Goal: Task Accomplishment & Management: Use online tool/utility

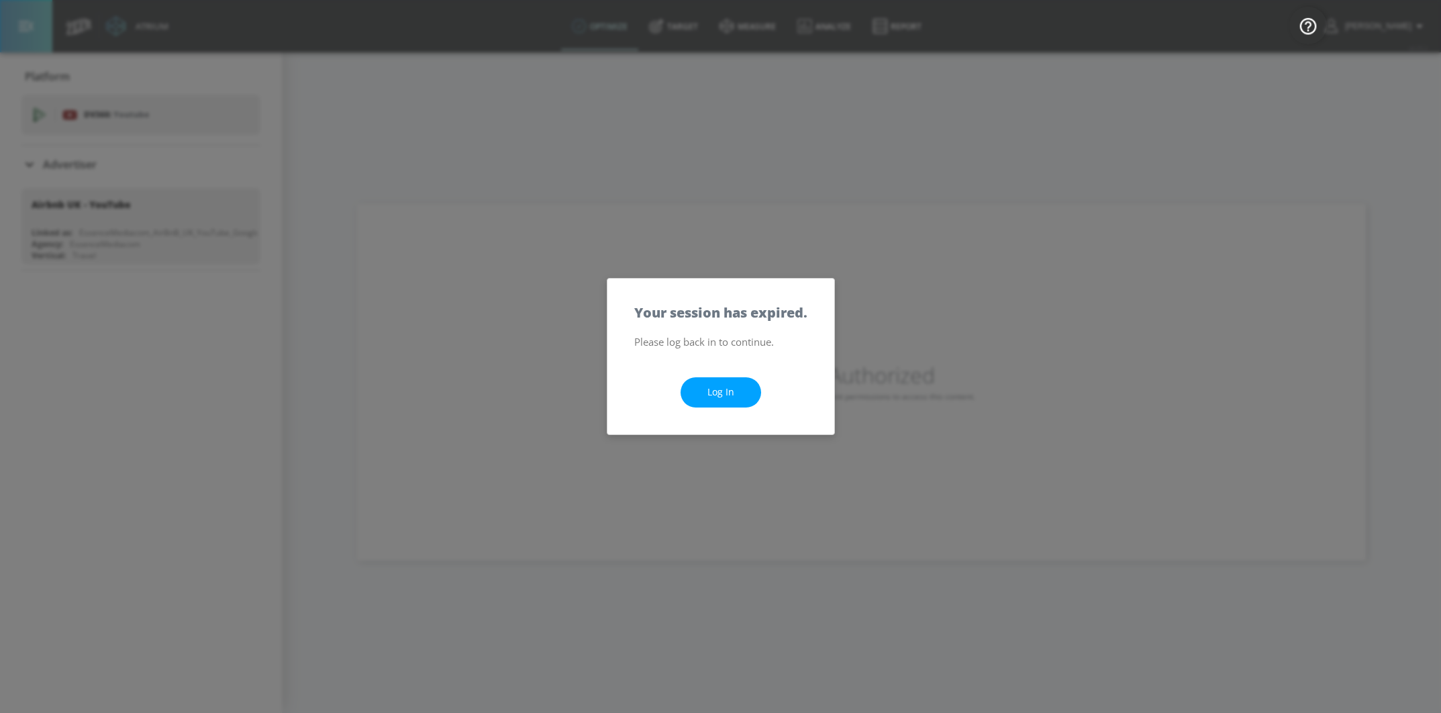
click at [715, 393] on link "Log In" at bounding box center [720, 392] width 81 height 30
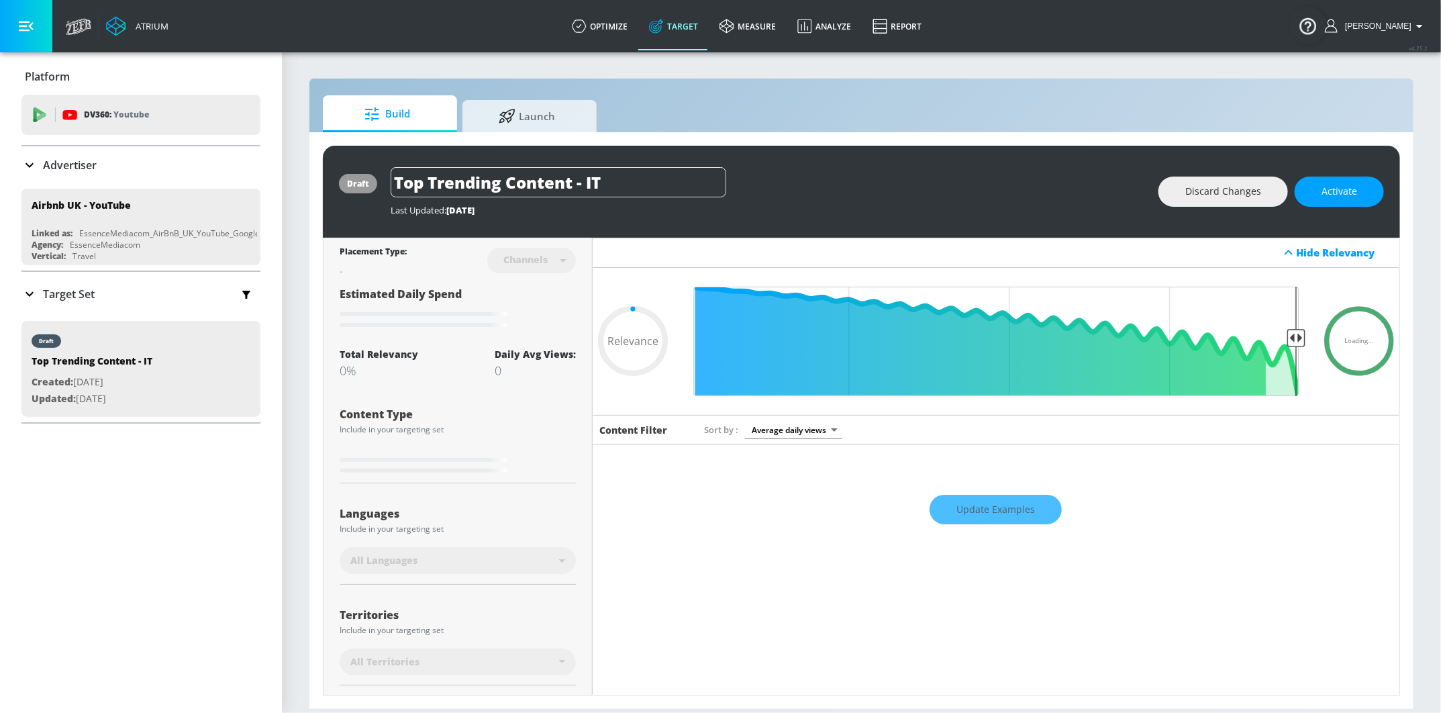
click at [69, 290] on p "Target Set" at bounding box center [69, 294] width 52 height 15
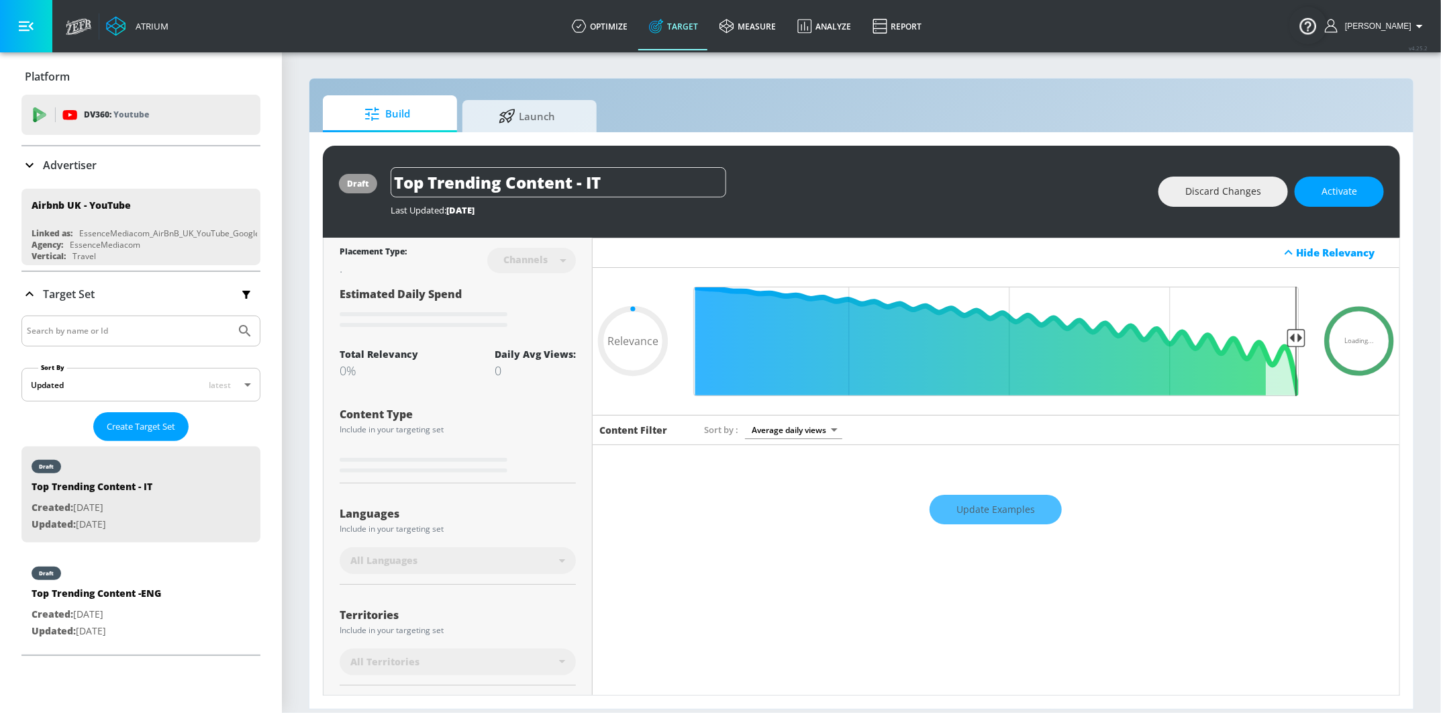
click at [221, 548] on nav "draft Top Trending Content - IT Created: [DATE] Updated: [DATE] draft Top Trend…" at bounding box center [140, 547] width 239 height 213
click at [201, 593] on div "draft Top Trending Content -ENG Created: [DATE] Updated: [DATE]" at bounding box center [140, 601] width 239 height 96
type input "Top Trending Content -ENG"
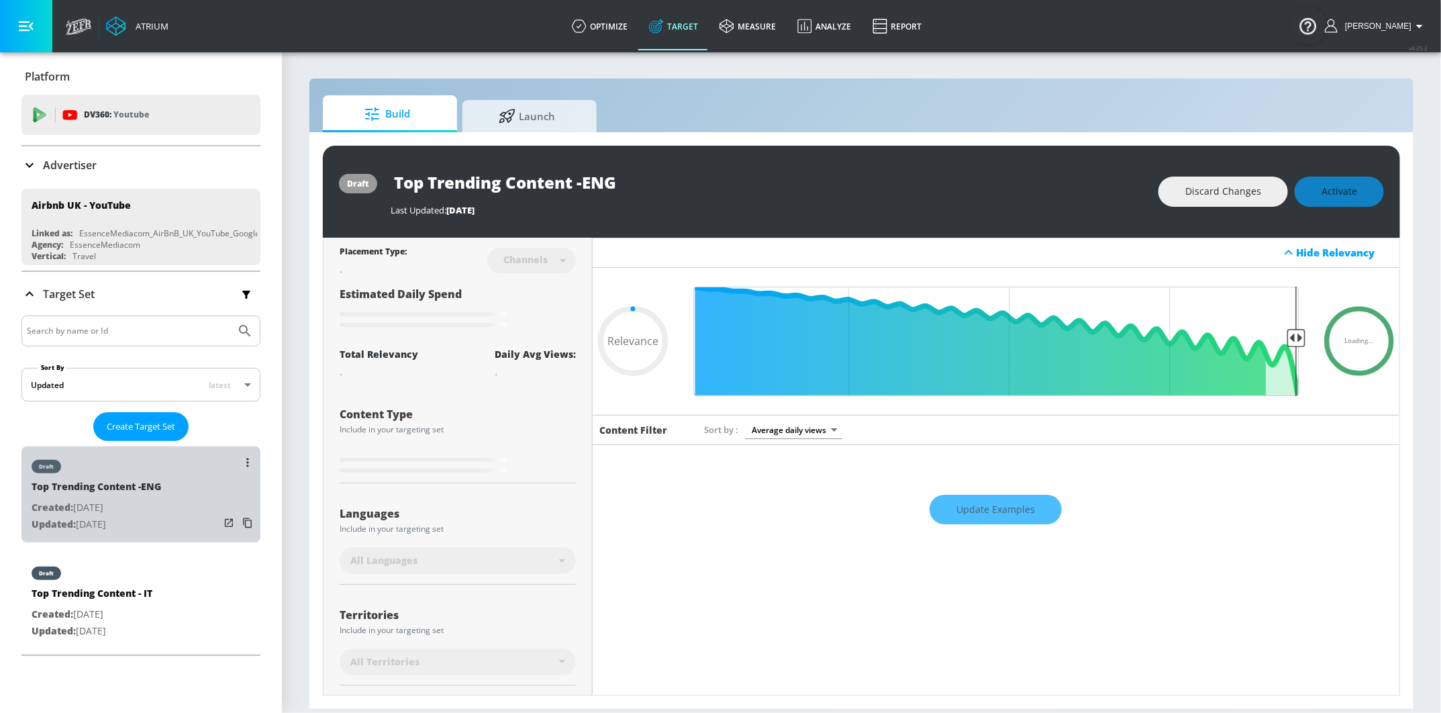
click at [174, 497] on div "draft Top Trending Content -ENG Created: [DATE] Updated: [DATE]" at bounding box center [140, 494] width 239 height 96
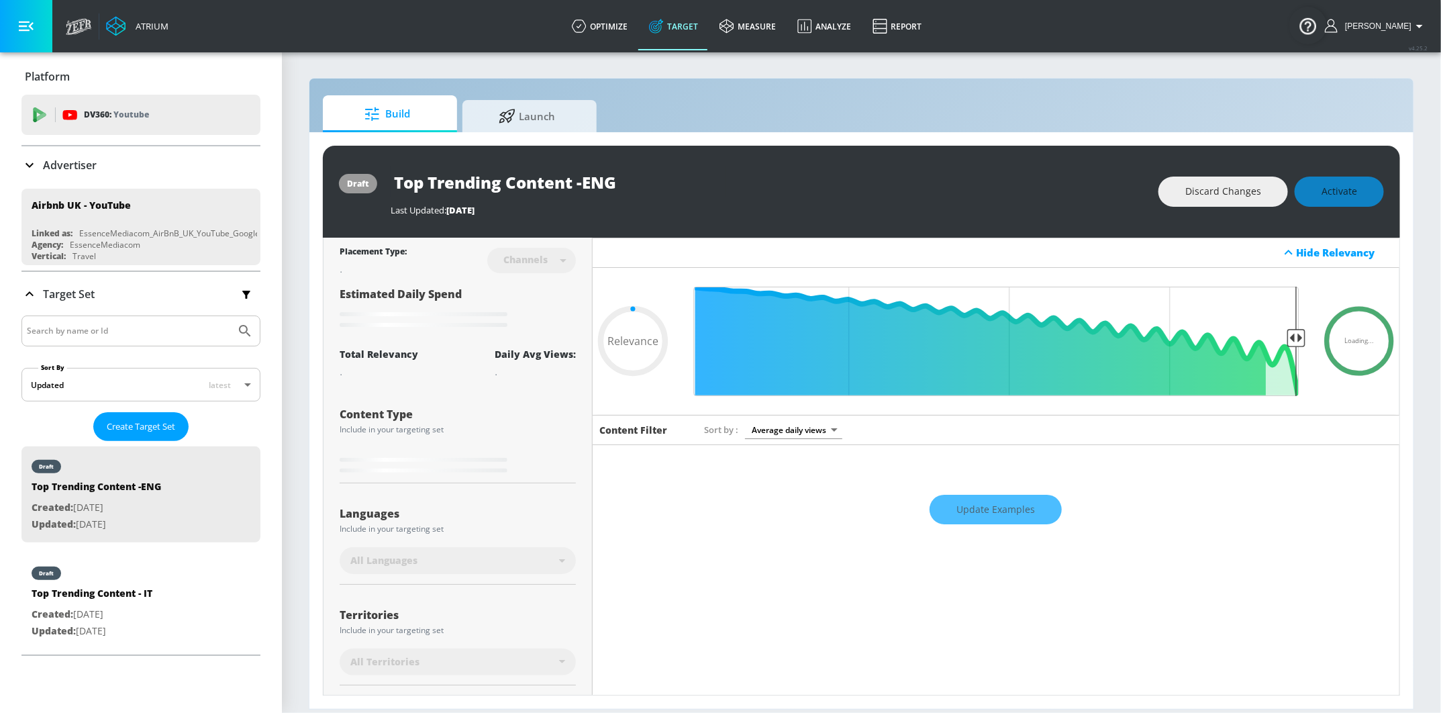
type input "0.44"
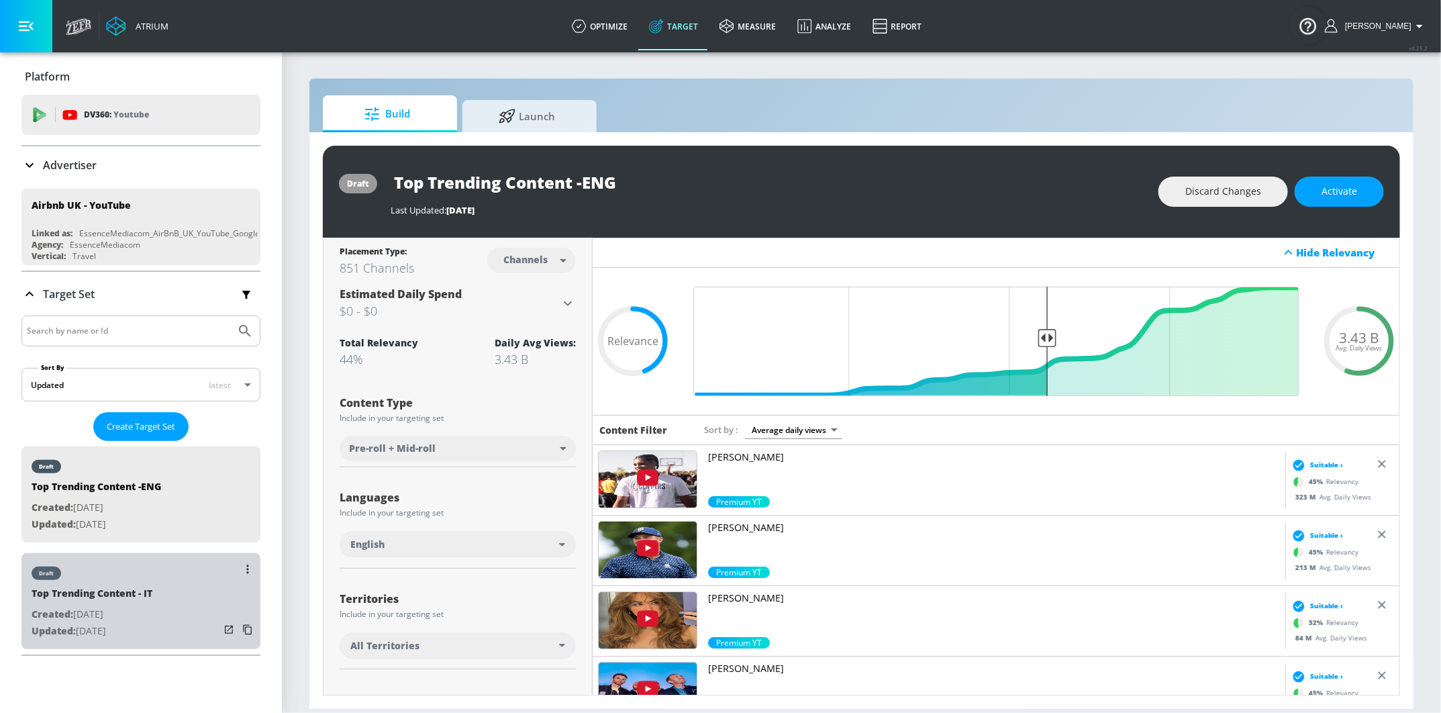
click at [140, 598] on div "Top Trending Content - IT" at bounding box center [92, 595] width 121 height 19
type input "Top Trending Content - IT"
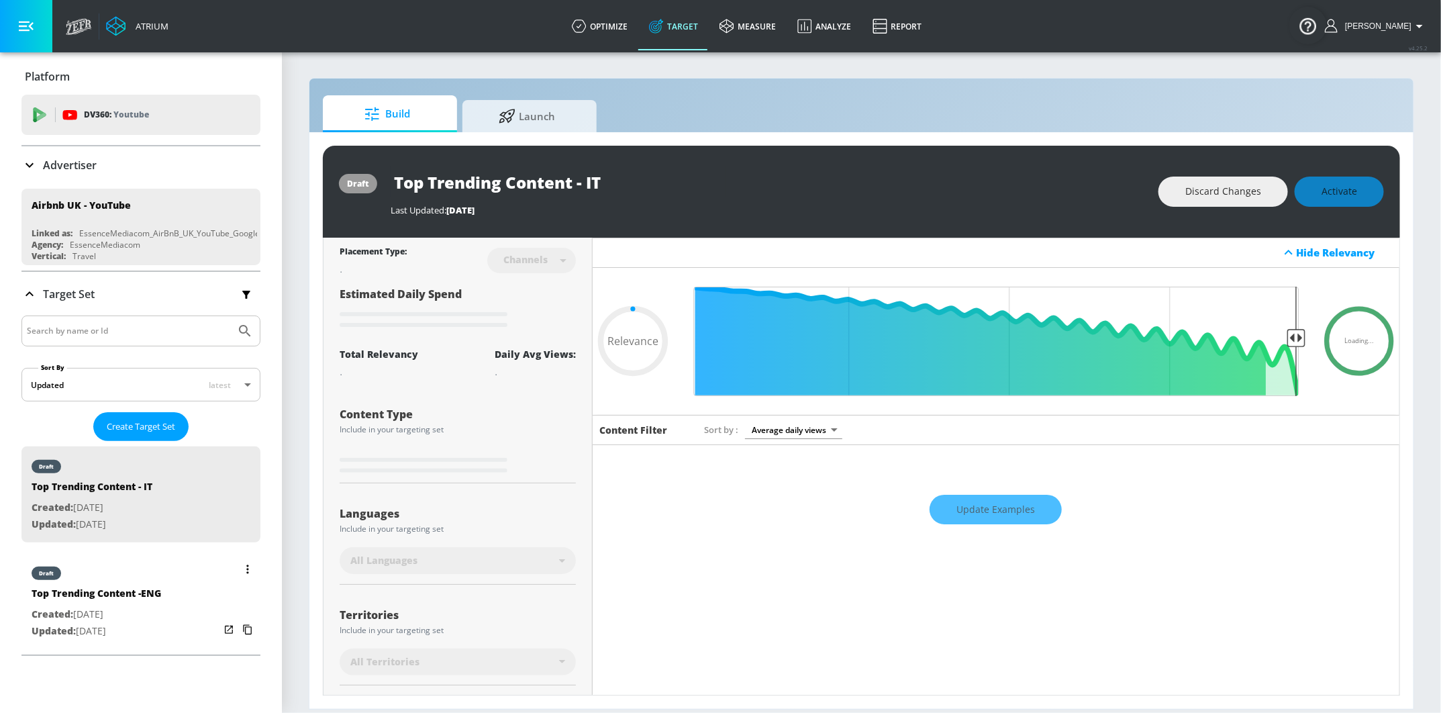
type input "0.75"
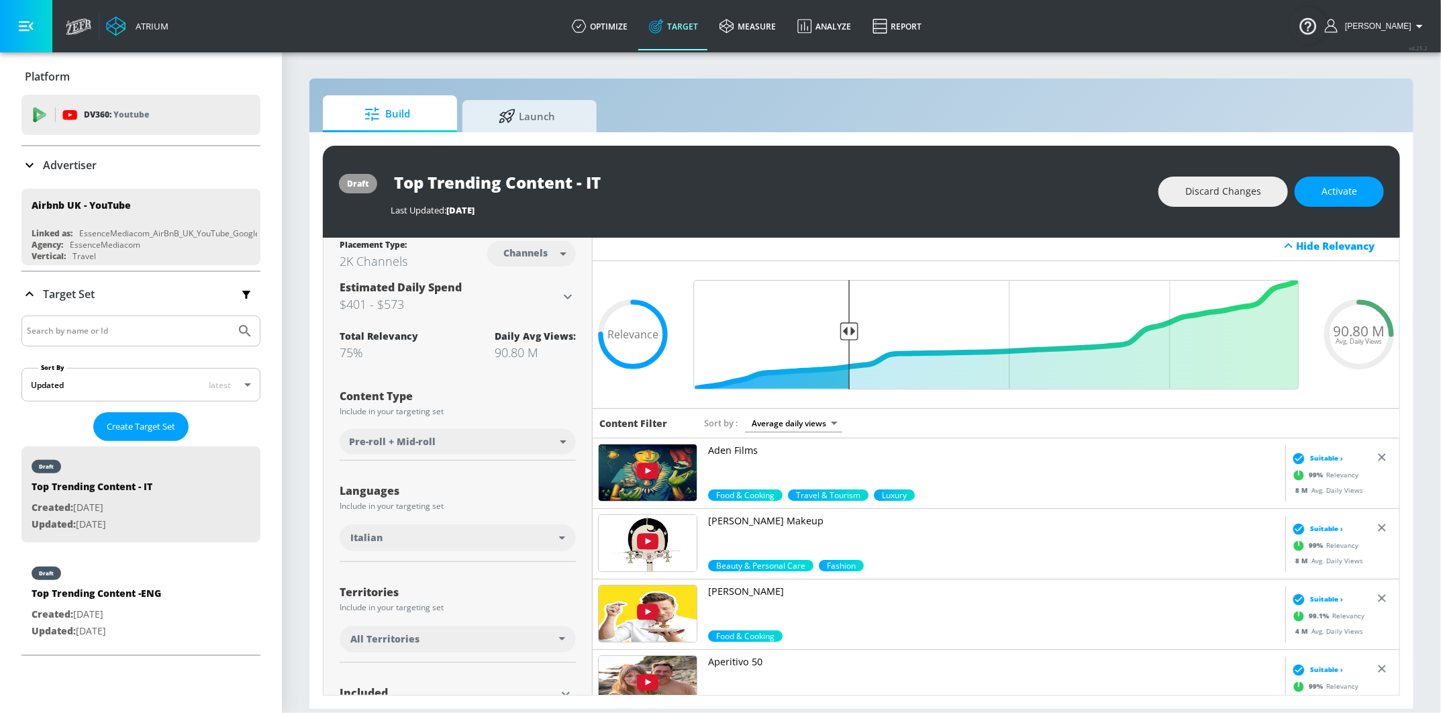
scroll to position [2, 0]
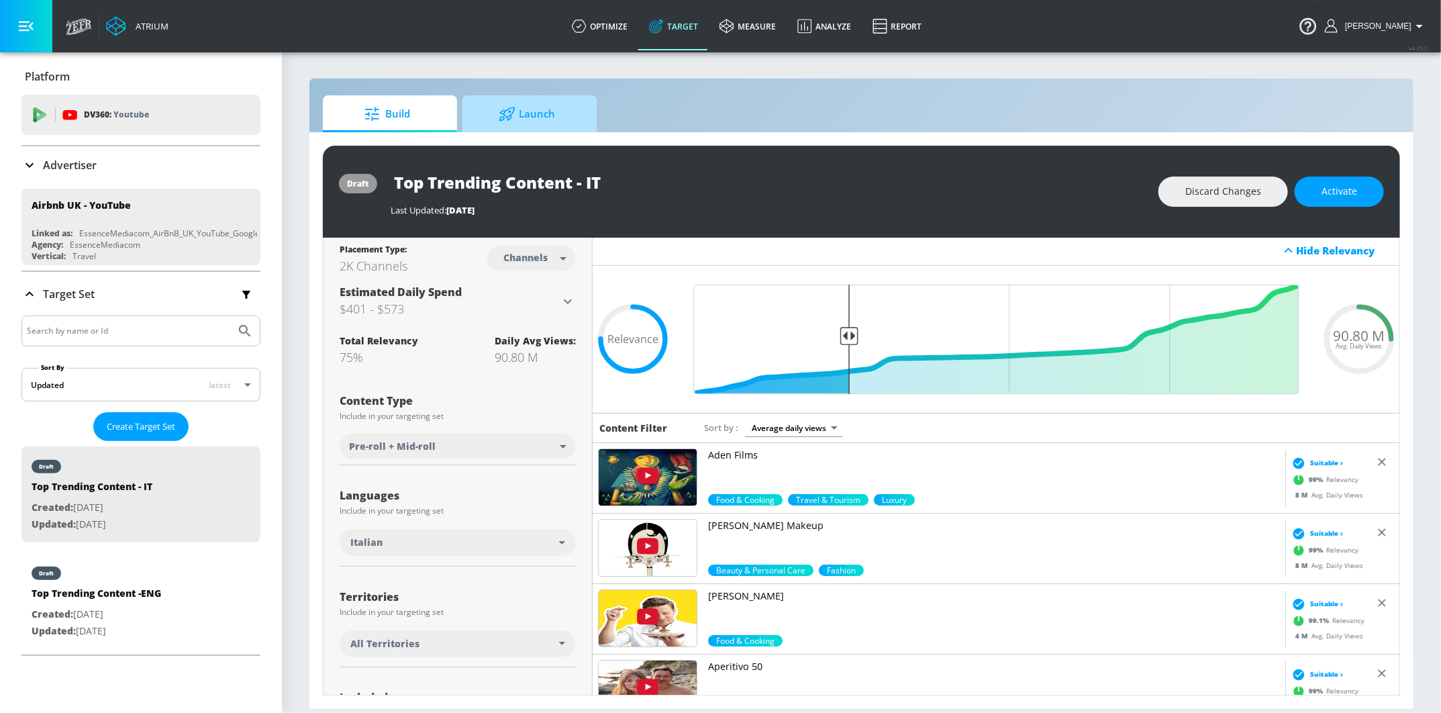
click at [572, 123] on span "Launch" at bounding box center [527, 114] width 102 height 32
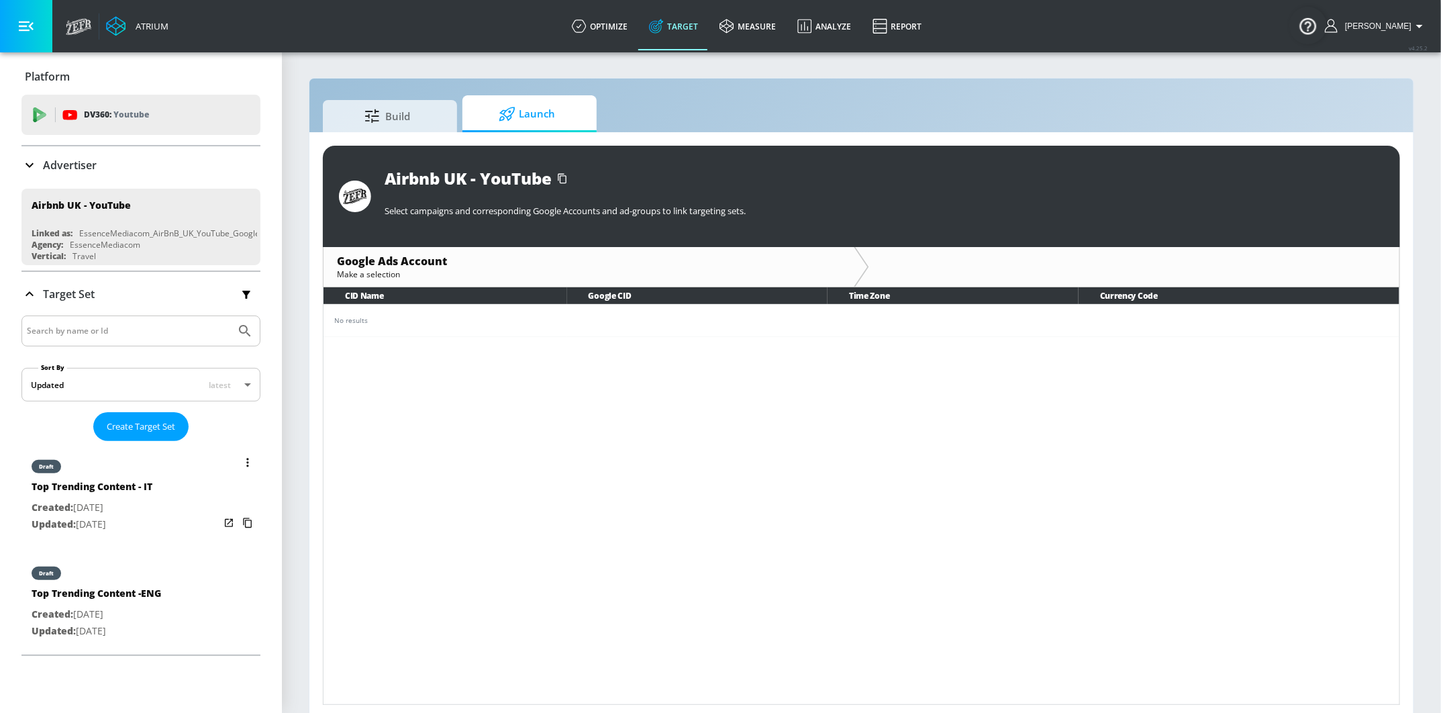
click at [180, 491] on div "draft Top Trending Content - IT Created: [DATE] Updated: [DATE]" at bounding box center [140, 494] width 239 height 96
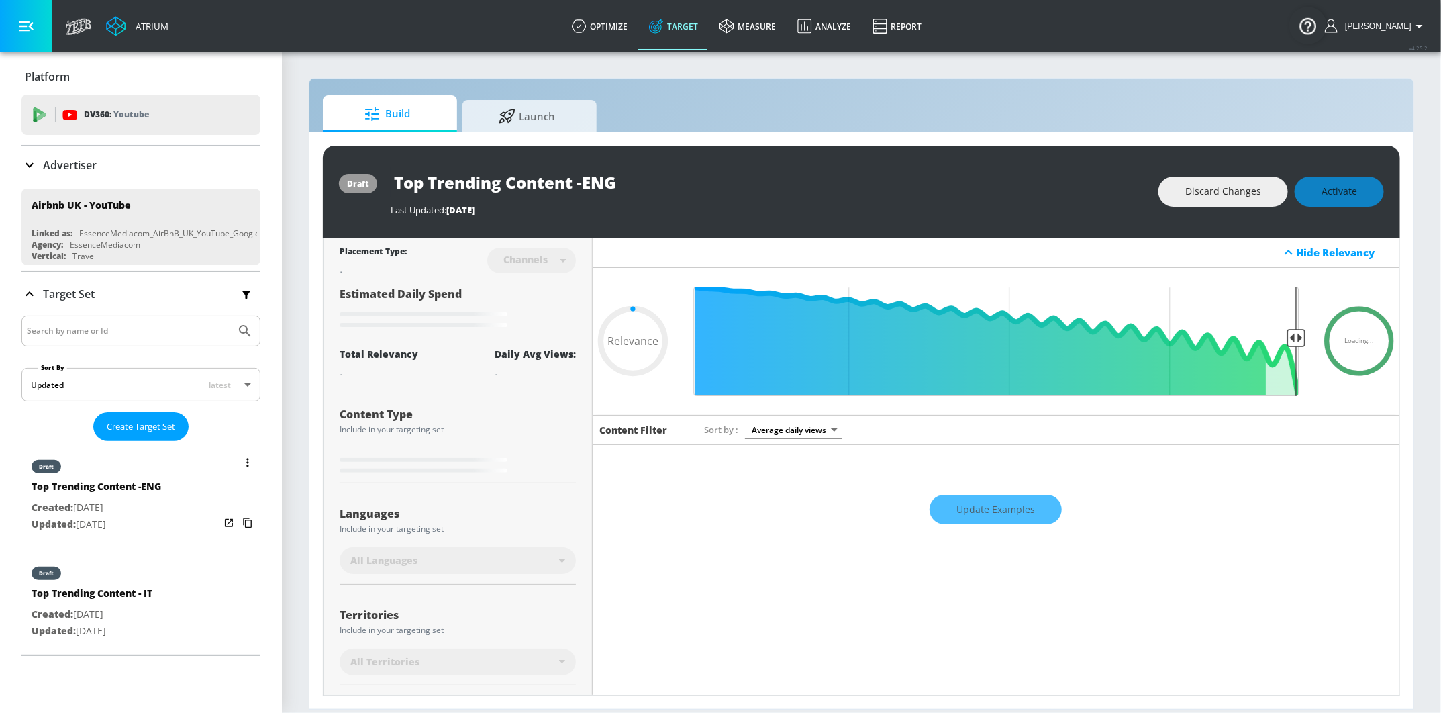
click at [248, 458] on icon "list of Target Set" at bounding box center [247, 462] width 2 height 9
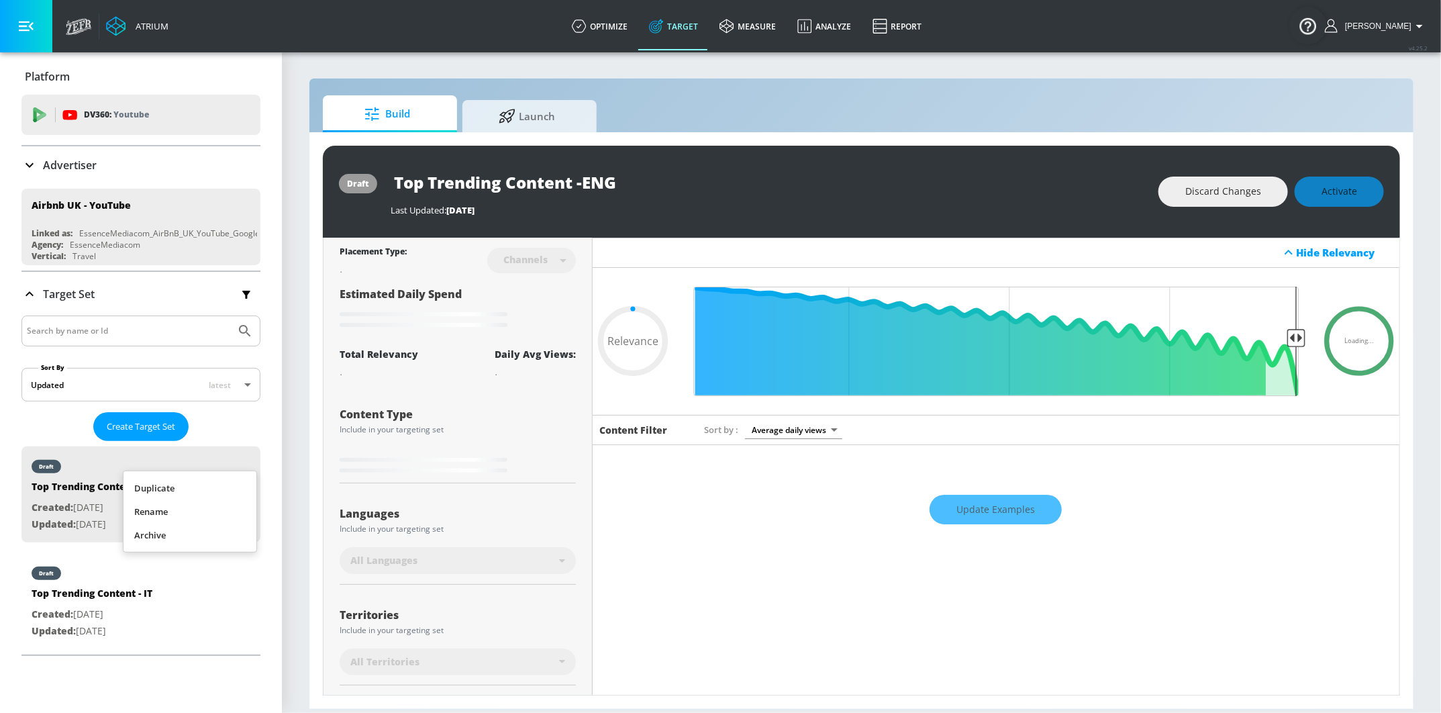
click at [223, 597] on div at bounding box center [720, 356] width 1441 height 713
type input "0.44"
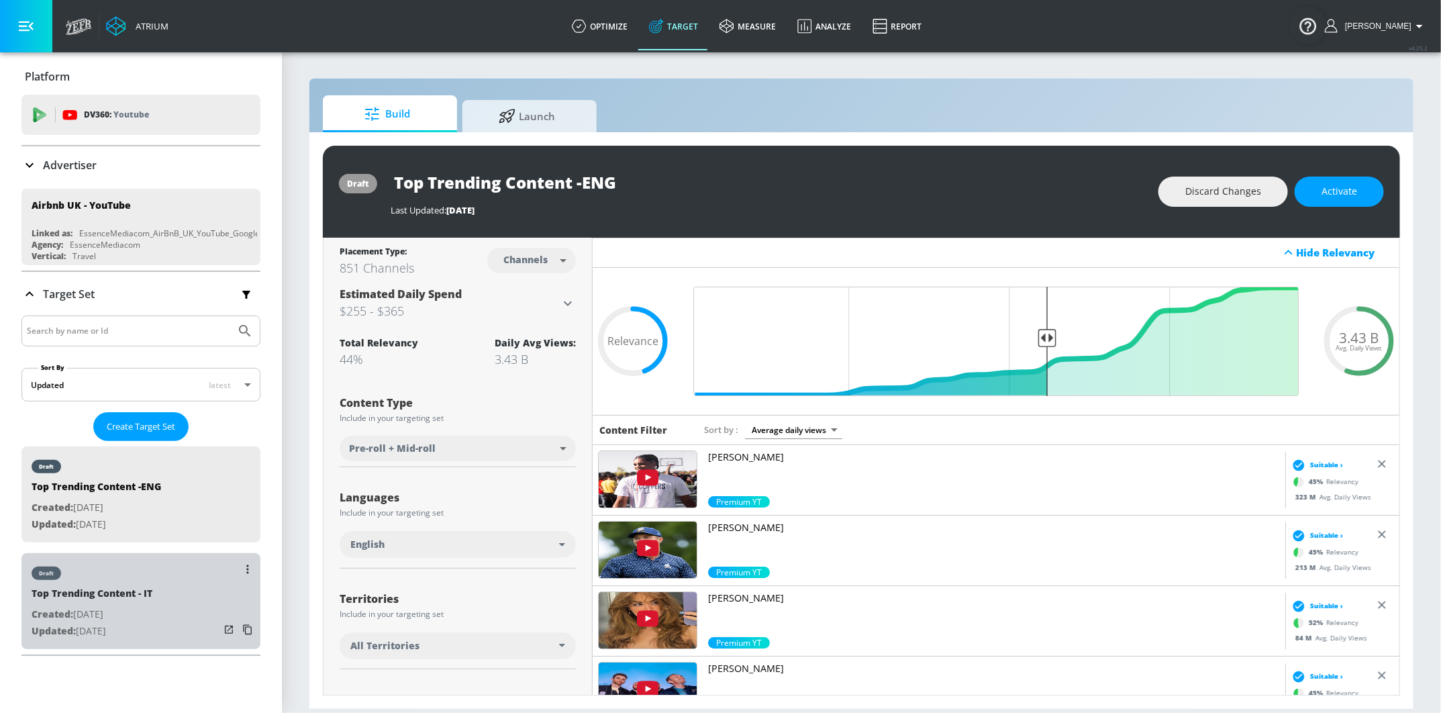
click at [153, 617] on div "draft Top Trending Content - IT Created: [DATE] Updated: [DATE]" at bounding box center [140, 601] width 239 height 96
type input "Top Trending Content - IT"
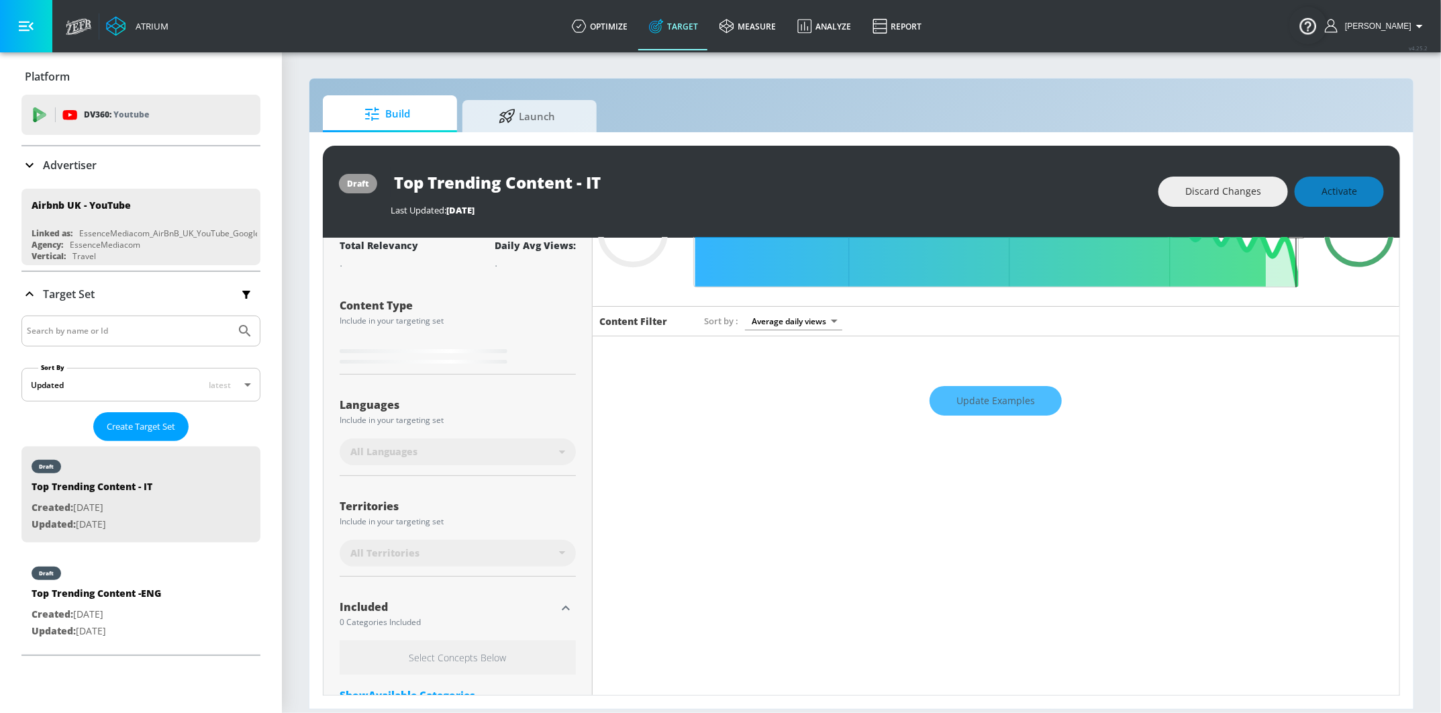
scroll to position [115, 0]
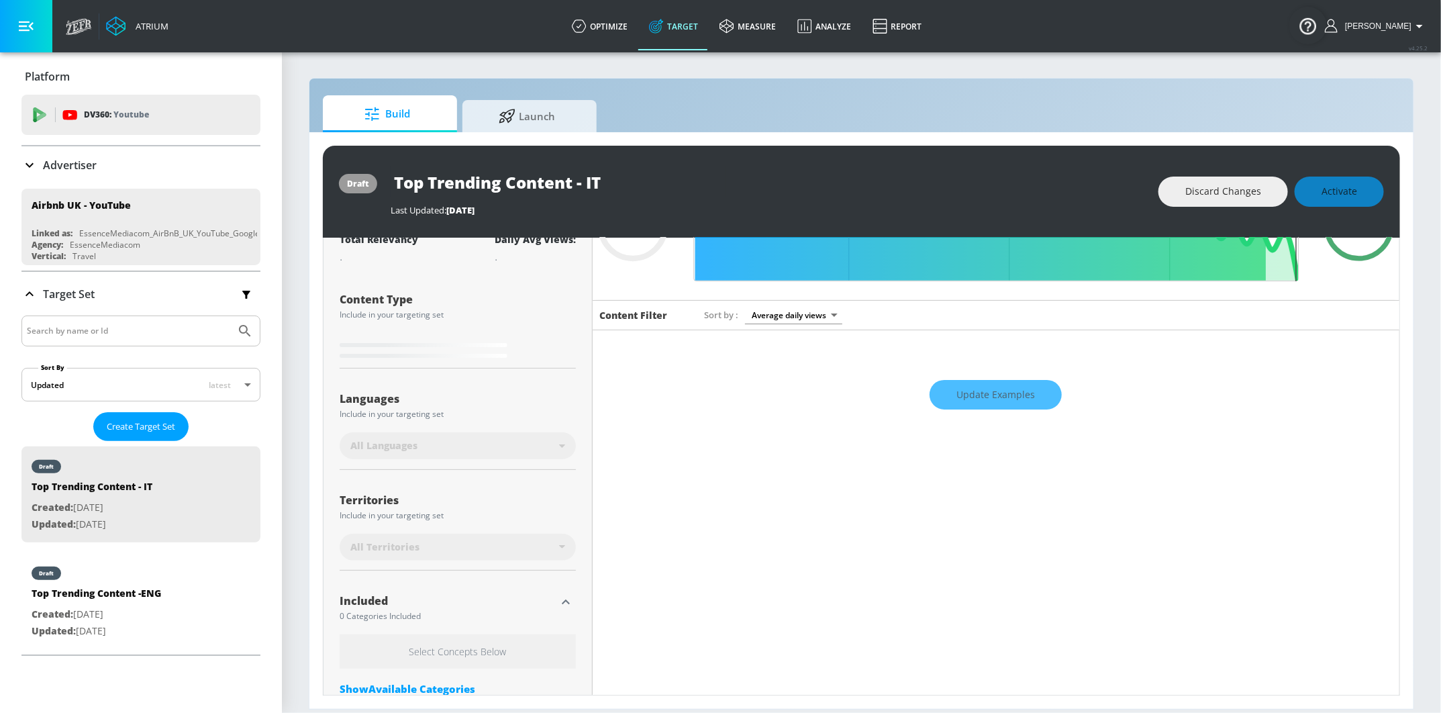
type input "0.75"
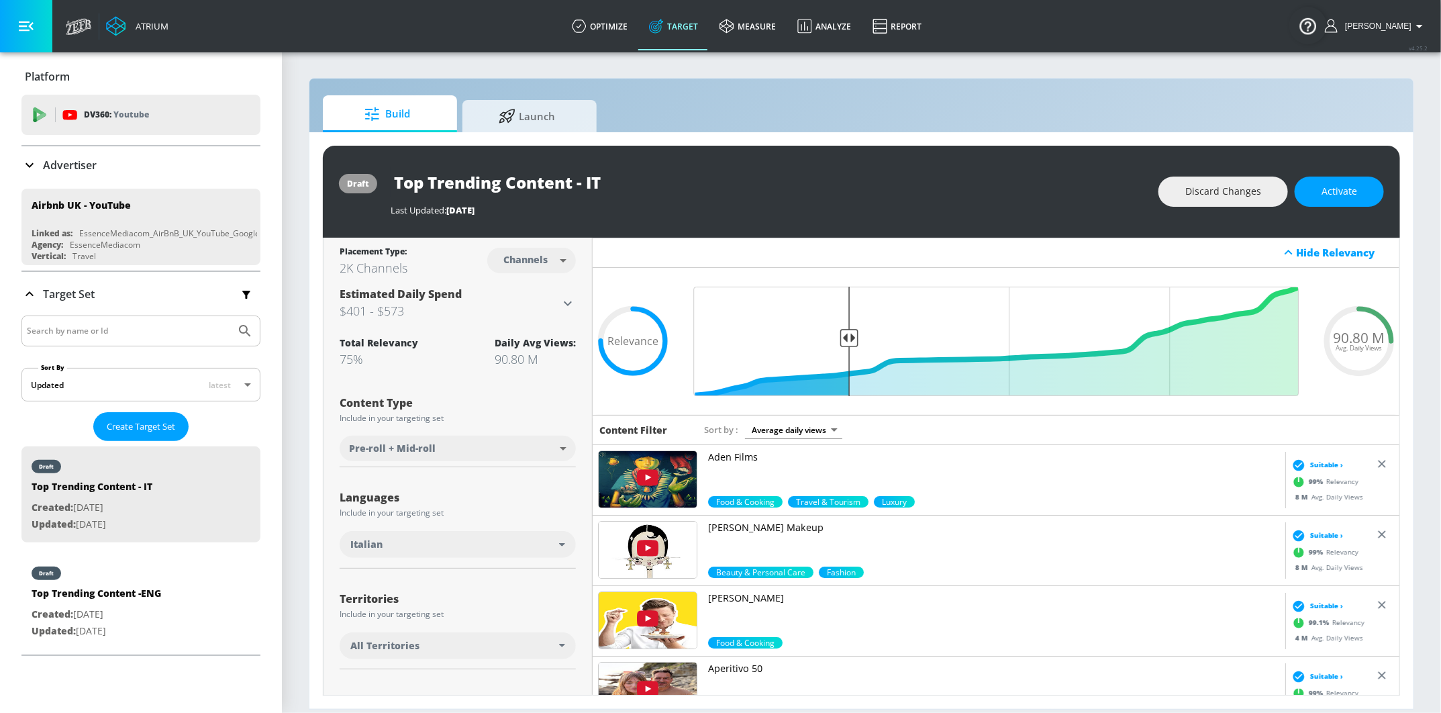
scroll to position [155, 0]
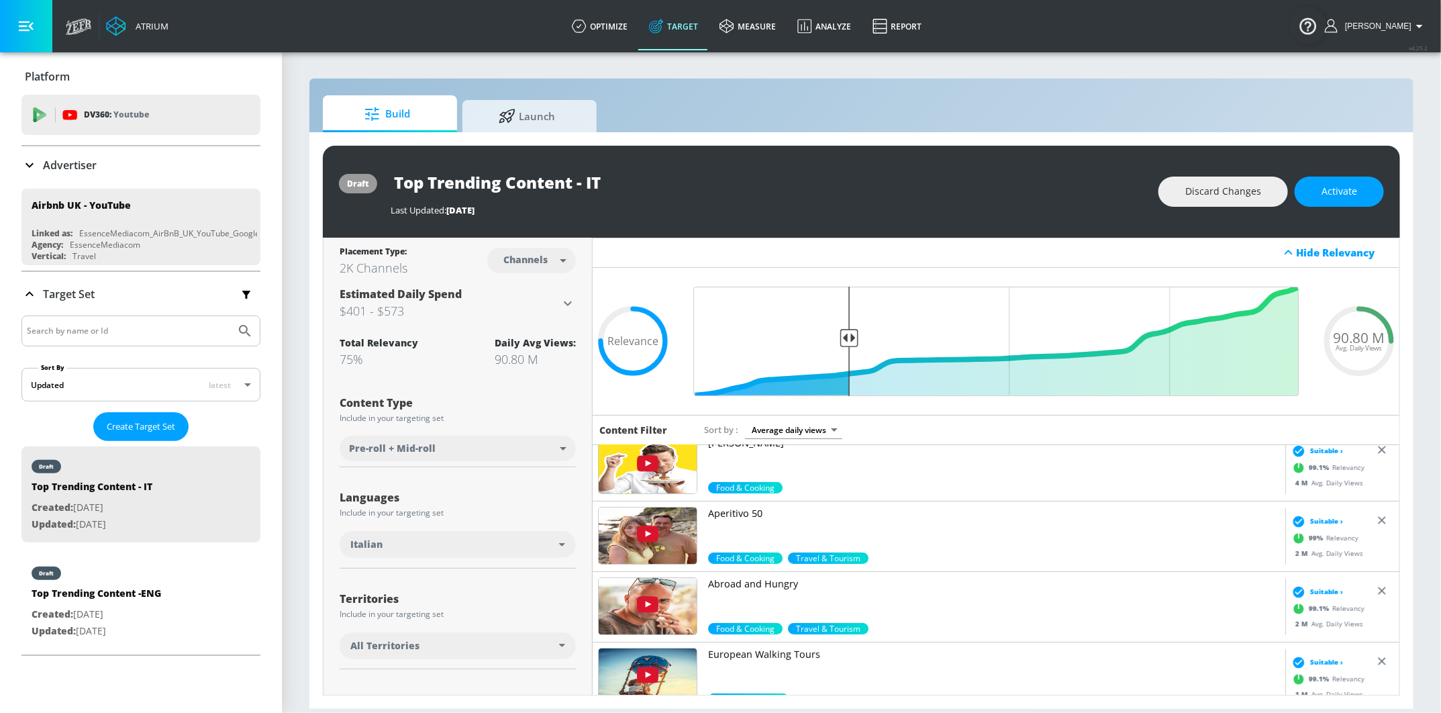
click at [668, 535] on img at bounding box center [648, 535] width 98 height 56
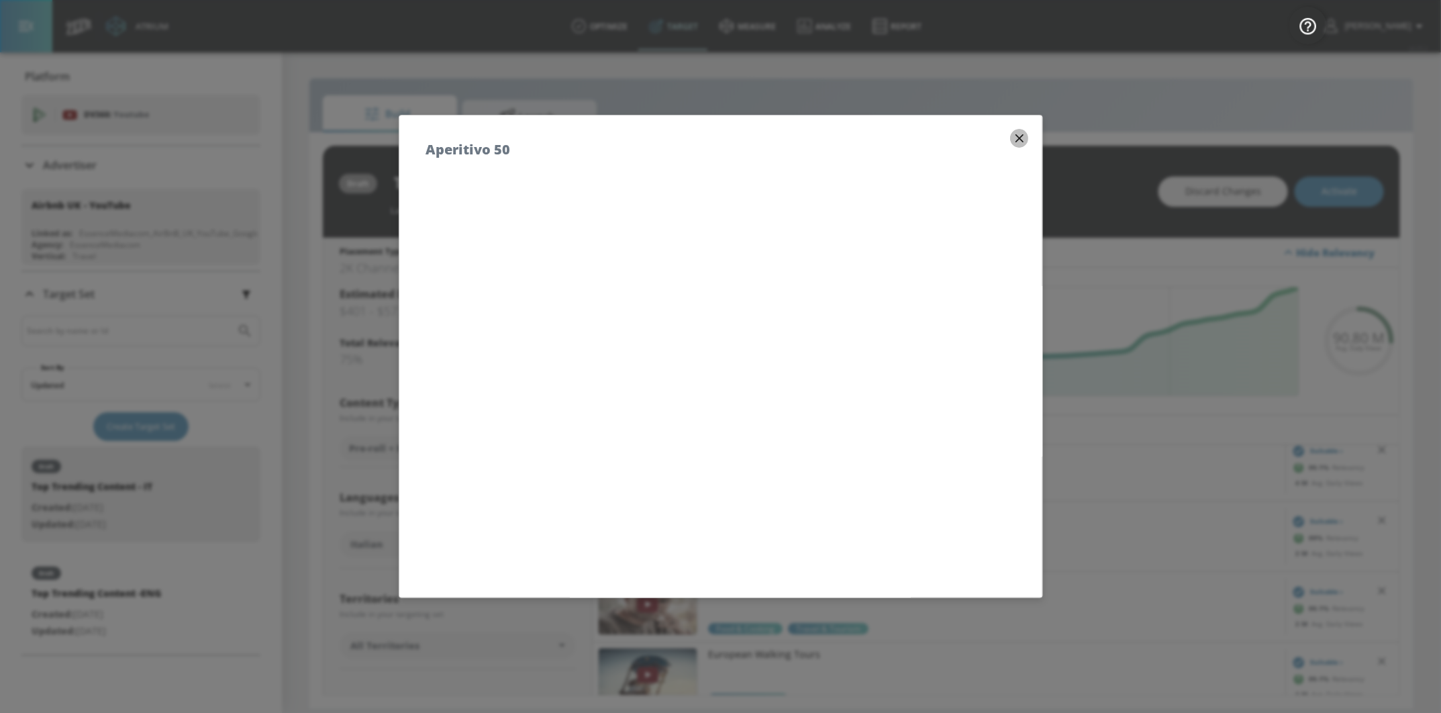
click at [1026, 139] on icon "button" at bounding box center [1019, 138] width 15 height 15
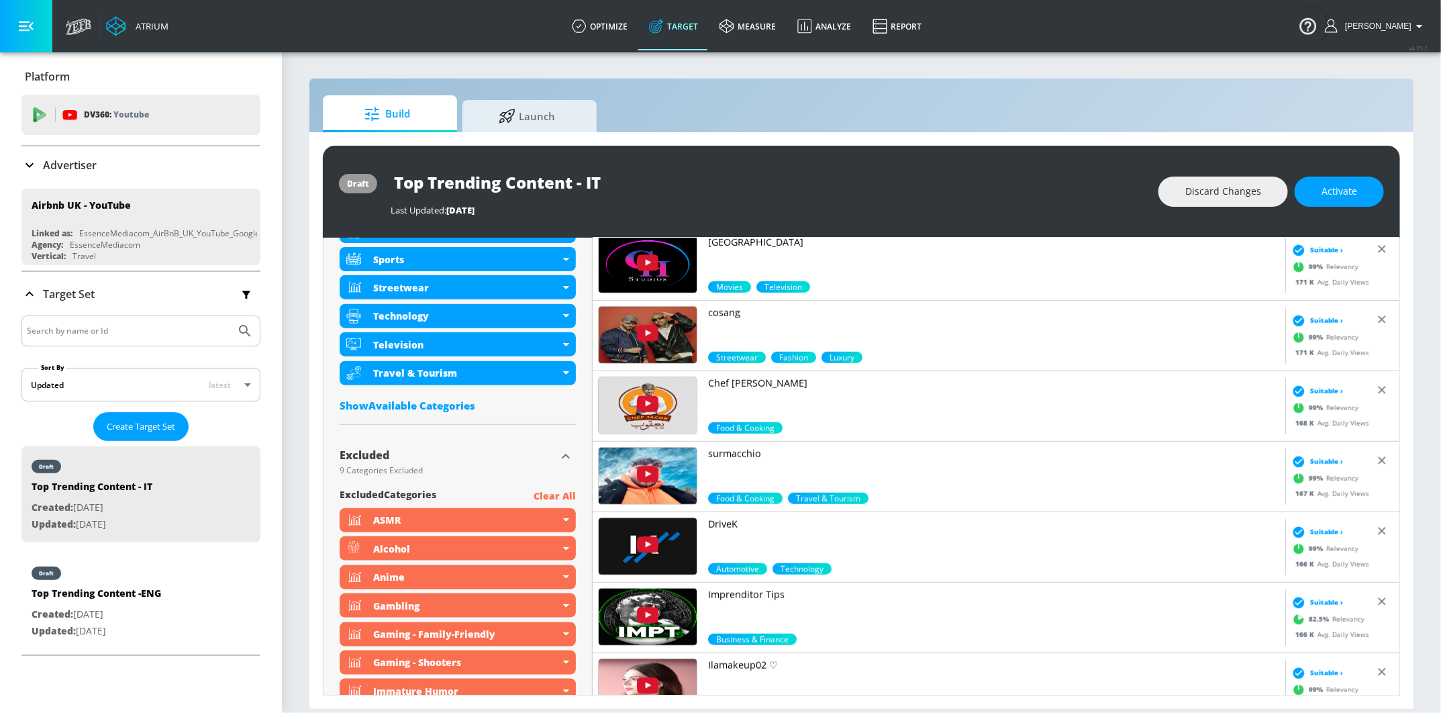
scroll to position [1015, 0]
